Goal: Book appointment/travel/reservation

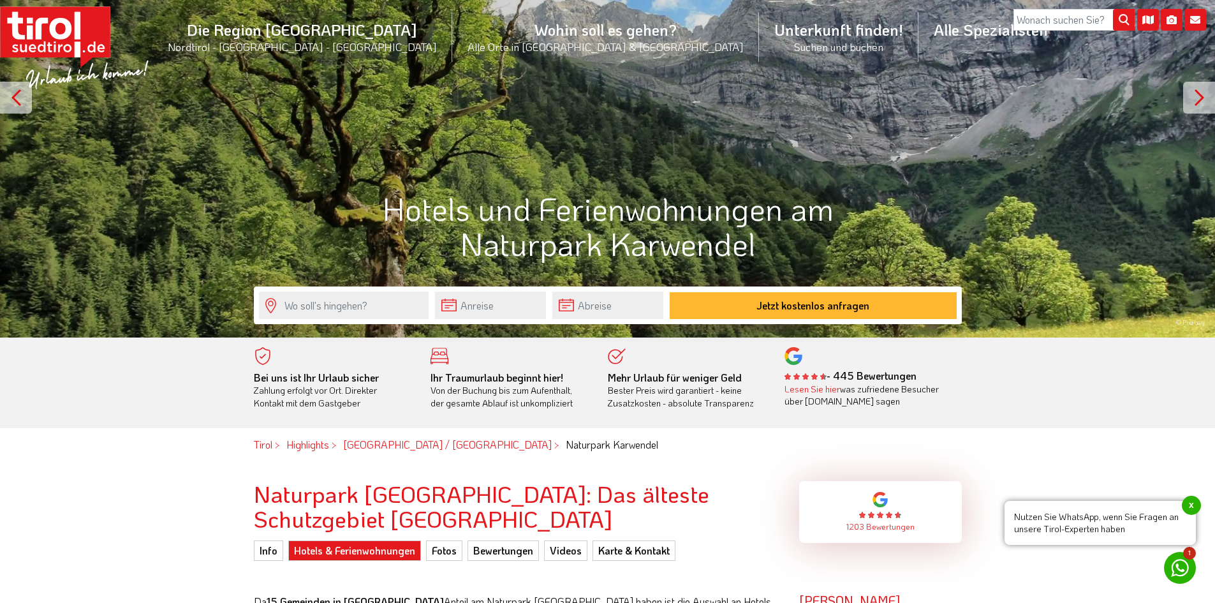
scroll to position [181, 0]
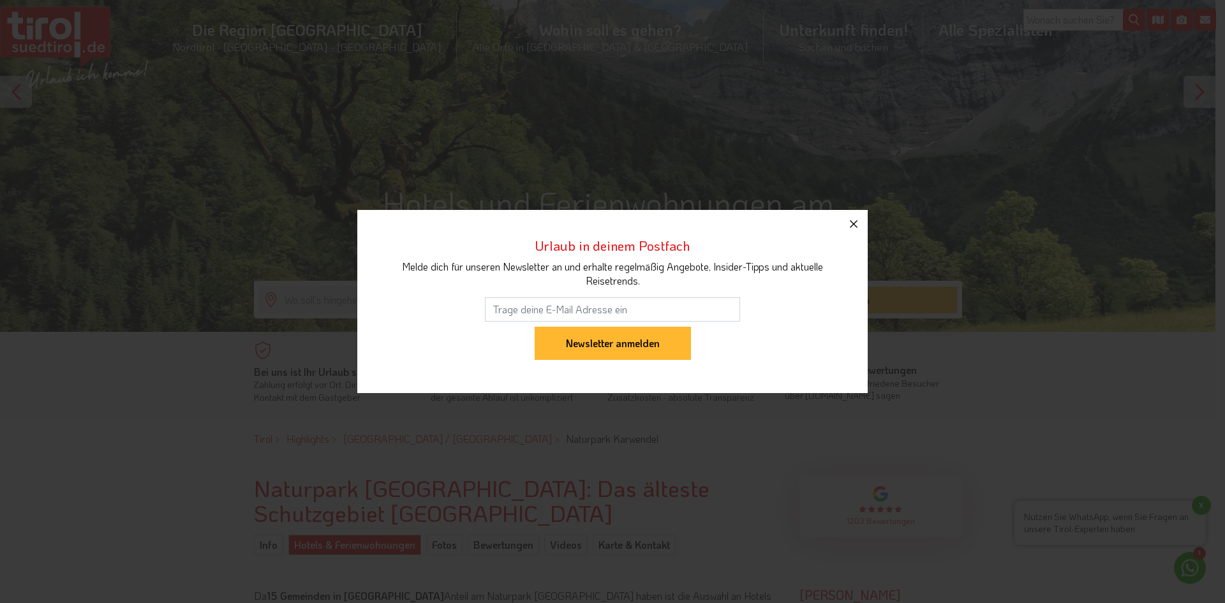
click at [858, 228] on icon "button" at bounding box center [853, 223] width 15 height 15
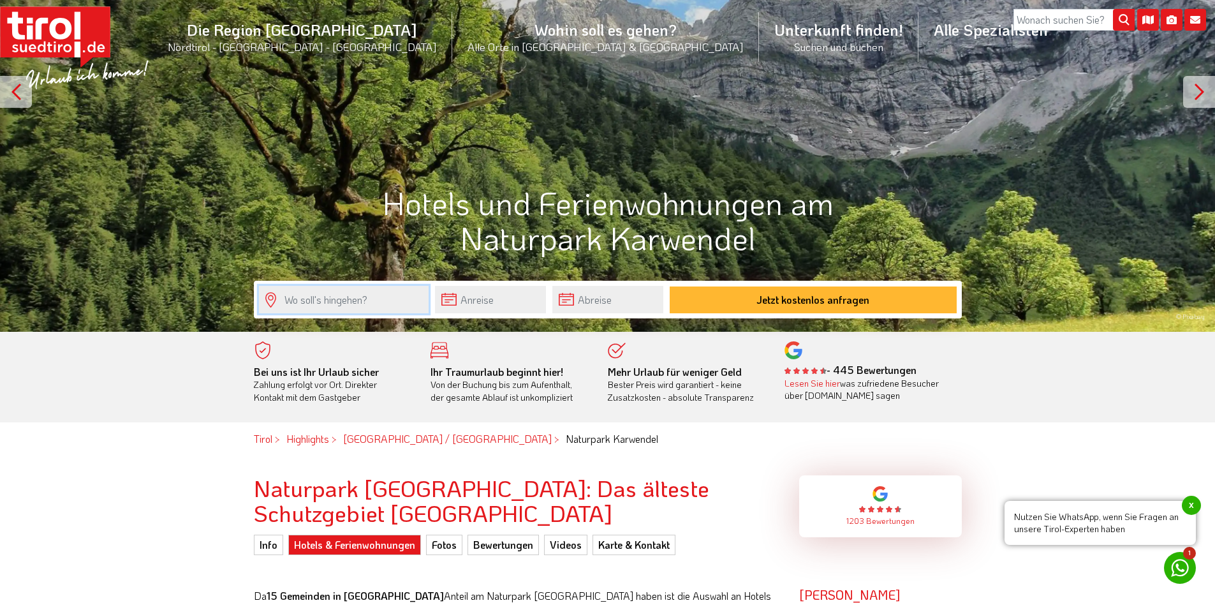
click at [381, 295] on input "text" at bounding box center [344, 299] width 170 height 27
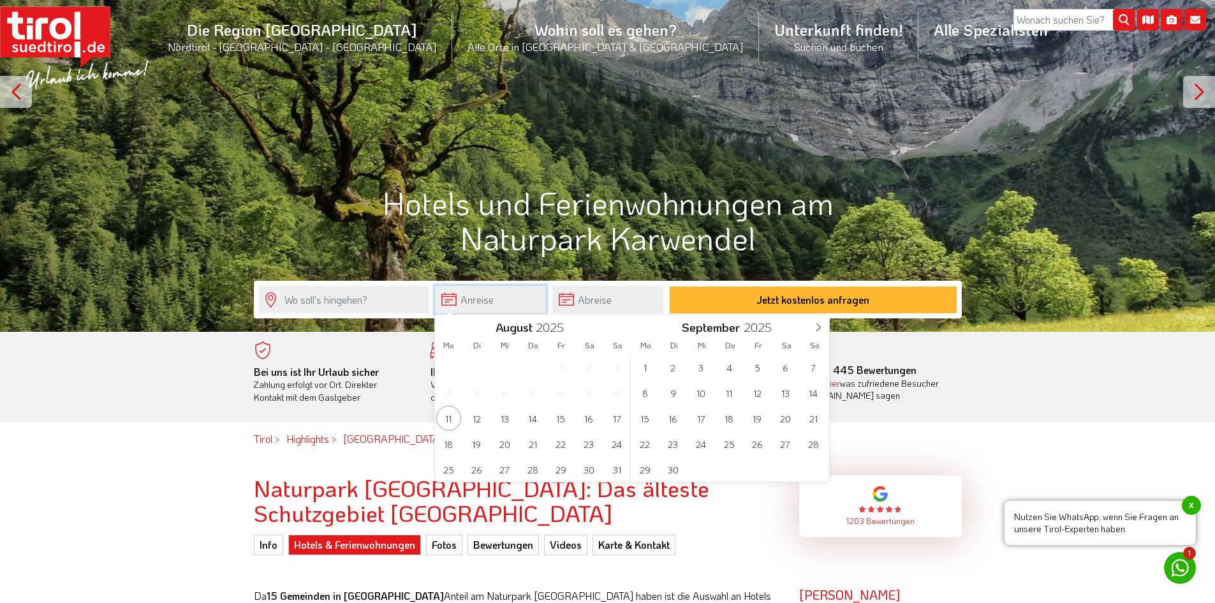
click at [486, 301] on input "text" at bounding box center [490, 299] width 111 height 27
click at [823, 327] on span at bounding box center [819, 326] width 22 height 22
click at [672, 464] on span "30" at bounding box center [673, 469] width 25 height 25
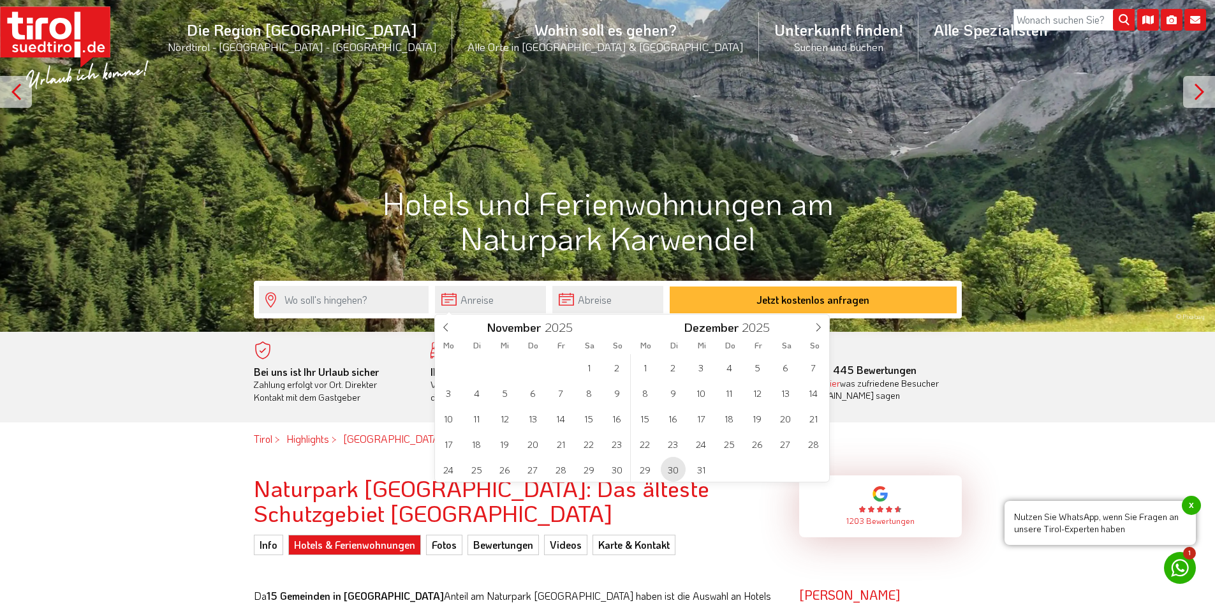
type input "[DATE]"
type input "2026"
click at [792, 366] on span "3" at bounding box center [785, 367] width 25 height 25
type input "[DATE]"
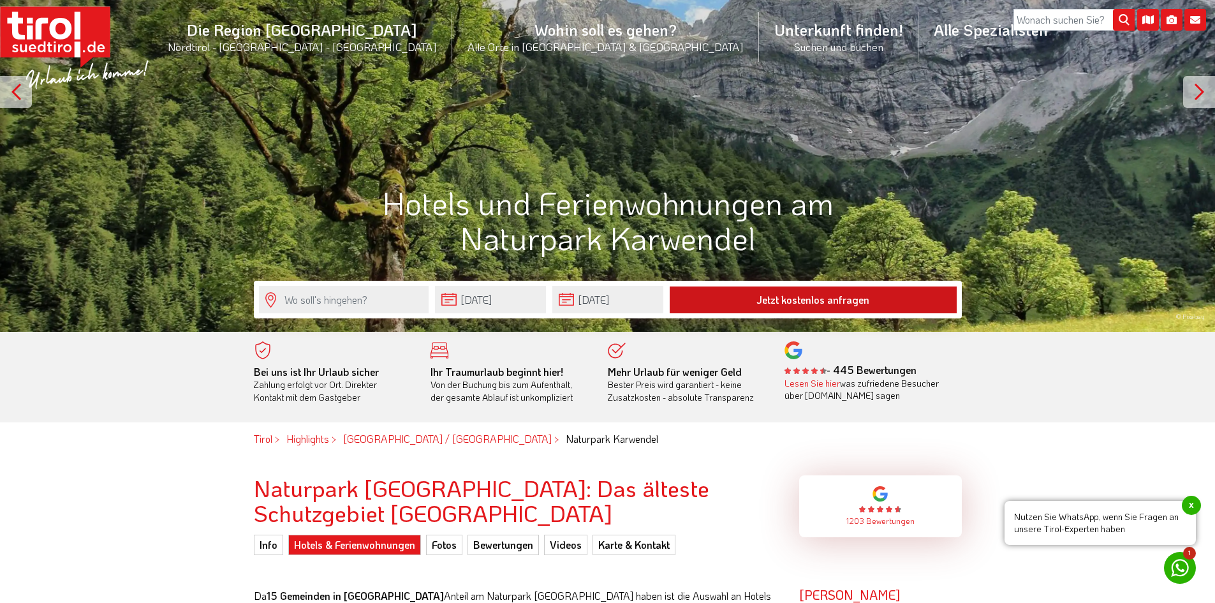
click at [828, 298] on button "Jetzt kostenlos anfragen" at bounding box center [813, 299] width 287 height 27
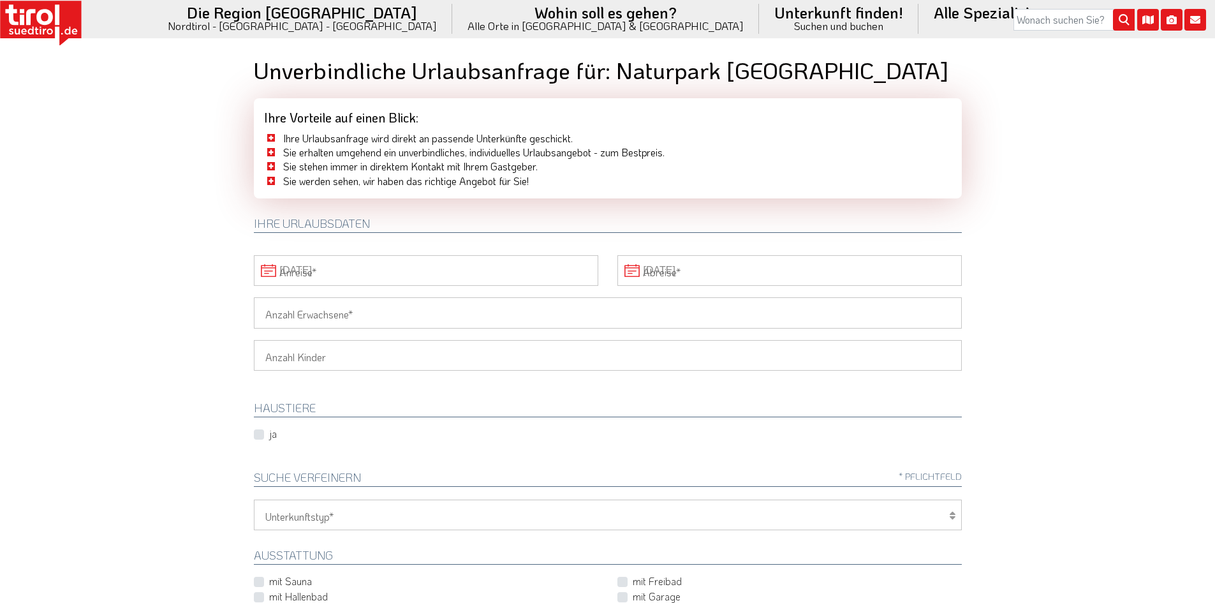
type input "[DATE]"
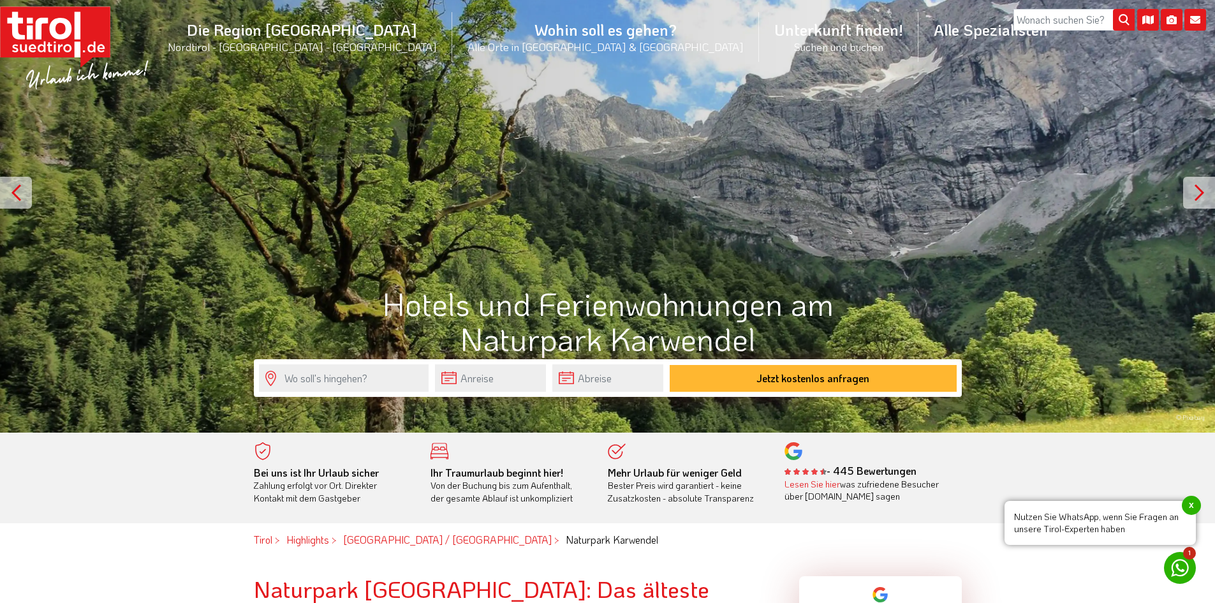
scroll to position [74, 0]
